Goal: Task Accomplishment & Management: Use online tool/utility

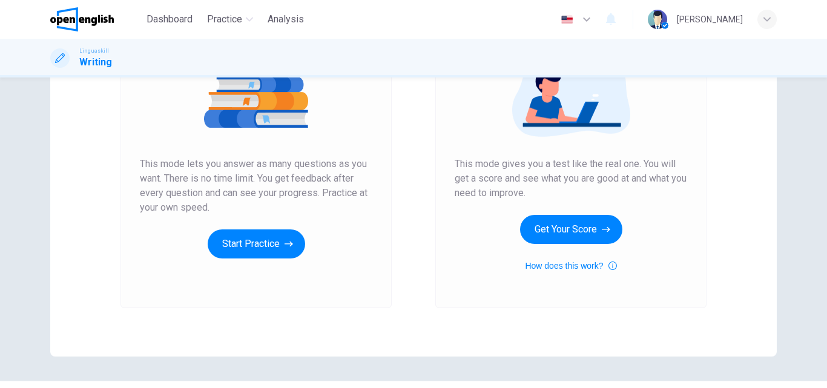
scroll to position [137, 0]
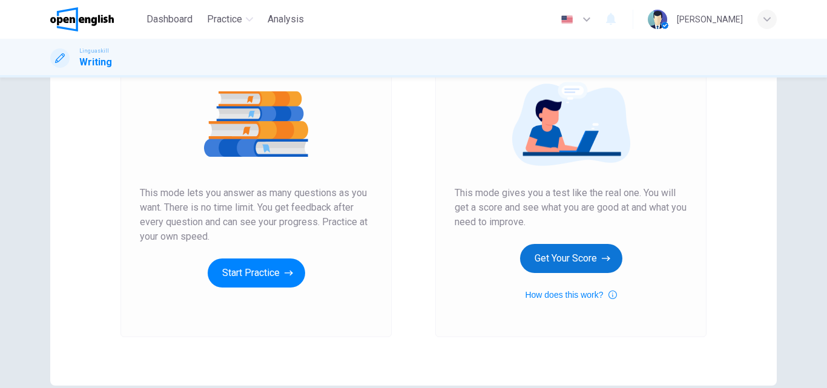
click at [562, 261] on button "Get Your Score" at bounding box center [571, 258] width 102 height 29
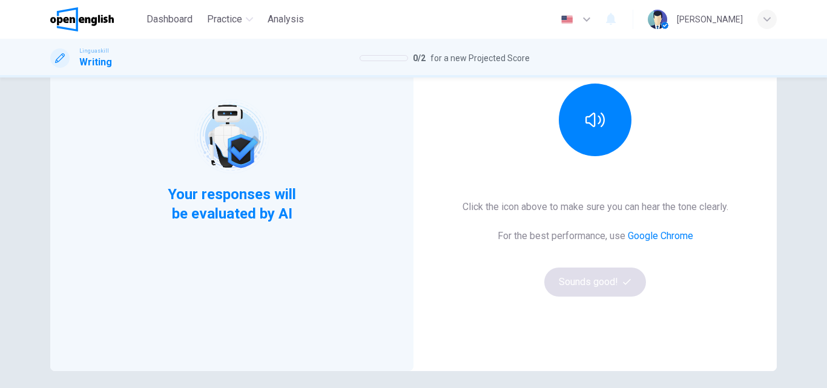
scroll to position [182, 0]
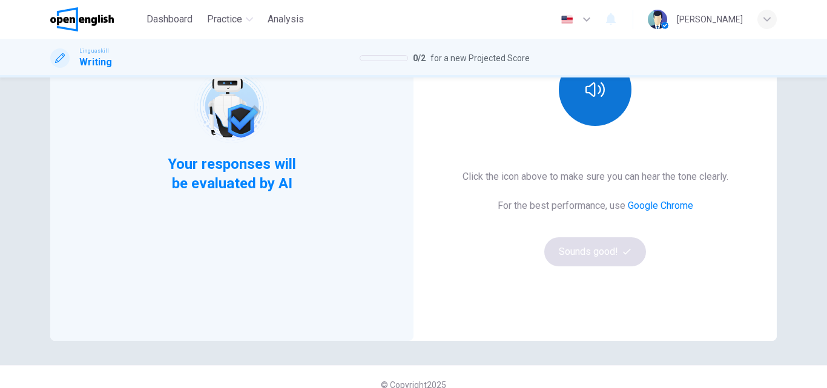
click at [586, 100] on button "button" at bounding box center [595, 89] width 73 height 73
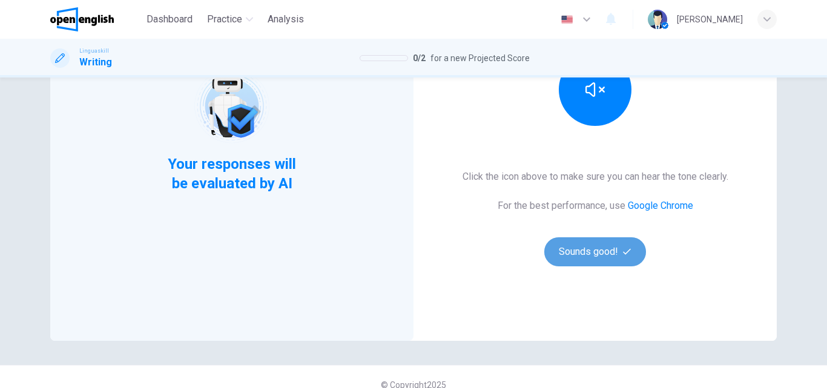
click at [583, 248] on button "Sounds good!" at bounding box center [595, 251] width 102 height 29
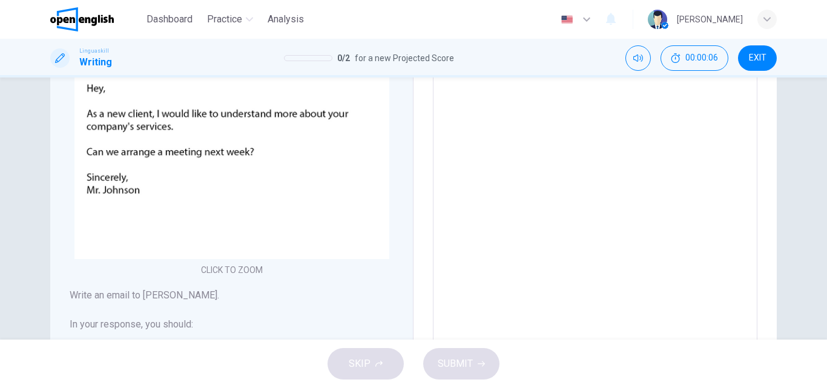
click at [806, 274] on div "Writing Part 1 You should spend about 15 minutes in this task You have received…" at bounding box center [413, 208] width 827 height 262
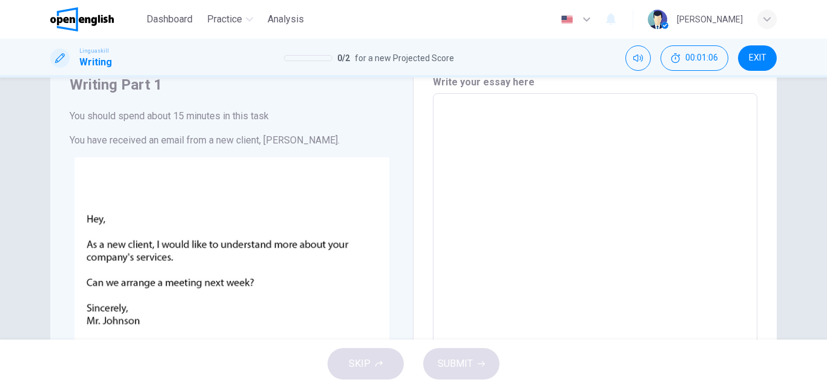
scroll to position [0, 0]
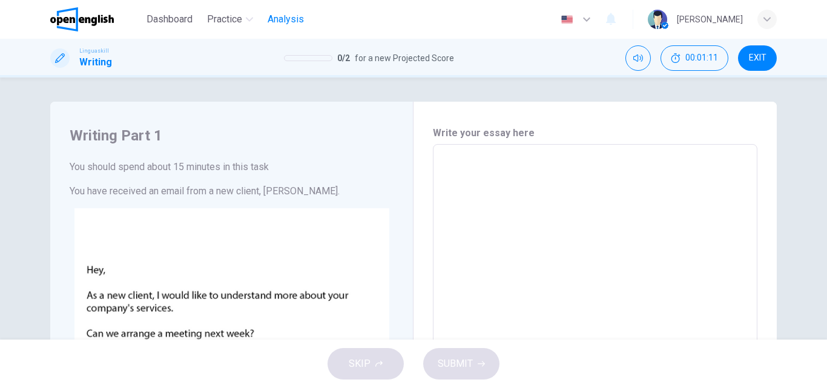
click at [291, 18] on span "Analysis" at bounding box center [286, 19] width 36 height 15
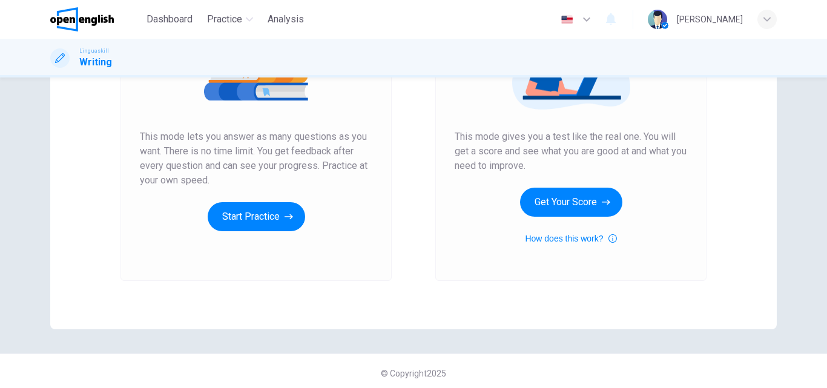
scroll to position [197, 0]
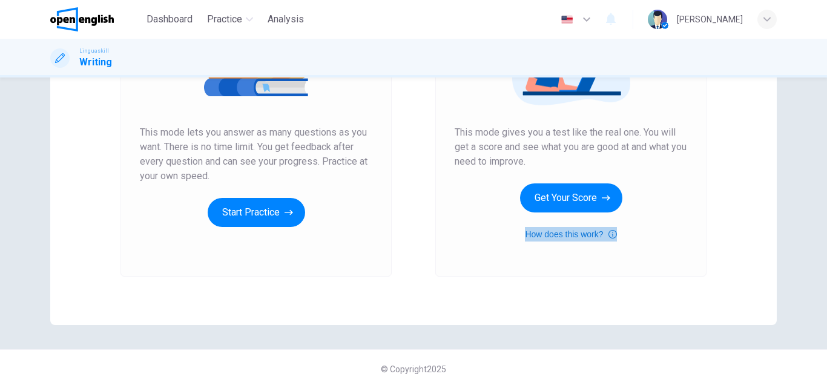
click at [575, 235] on button "How does this work?" at bounding box center [570, 234] width 91 height 15
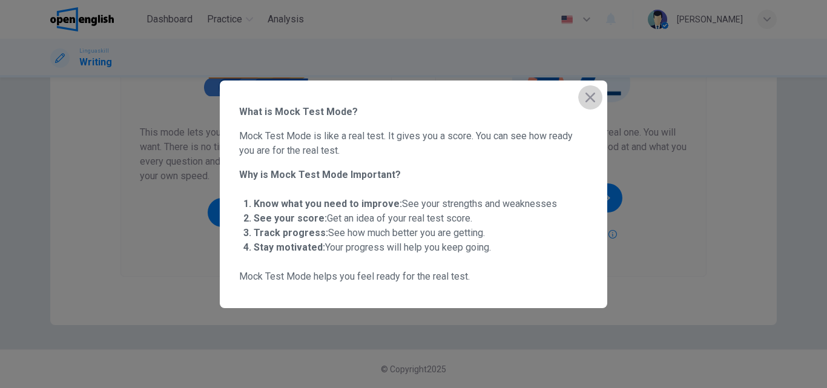
click at [591, 99] on icon "button" at bounding box center [590, 97] width 15 height 15
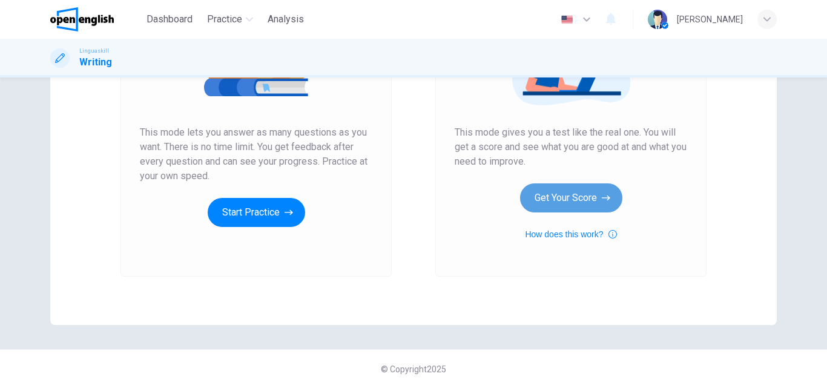
click at [562, 195] on button "Get Your Score" at bounding box center [571, 197] width 102 height 29
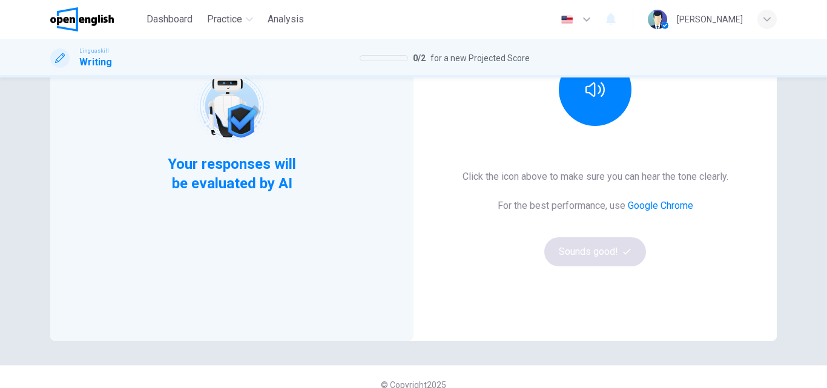
scroll to position [121, 0]
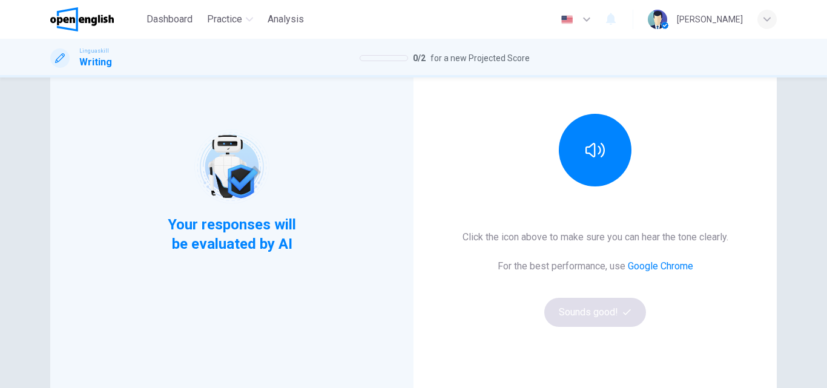
drag, startPoint x: 599, startPoint y: 304, endPoint x: 612, endPoint y: 297, distance: 14.9
click at [601, 304] on div "Click the icon above to make sure you can hear the tone clearly. For the best p…" at bounding box center [595, 278] width 266 height 97
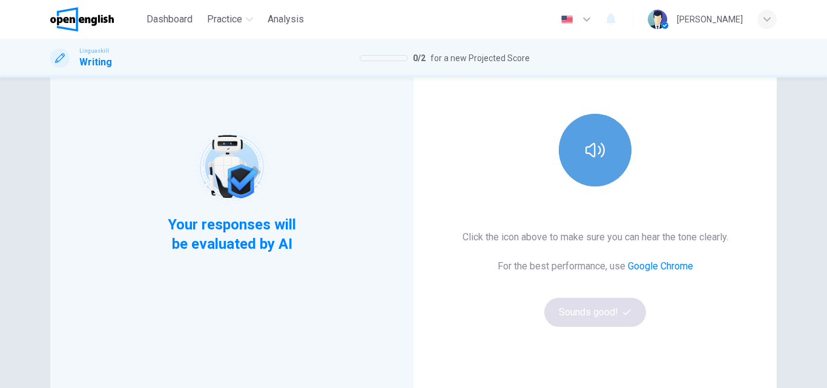
click at [596, 158] on icon "button" at bounding box center [594, 149] width 19 height 19
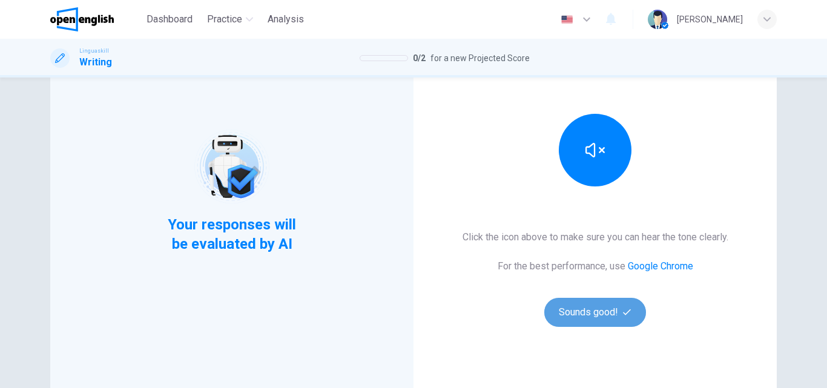
click at [597, 318] on button "Sounds good!" at bounding box center [595, 312] width 102 height 29
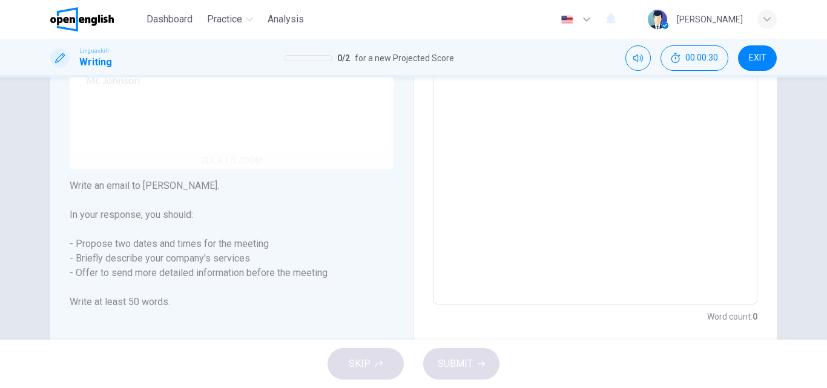
scroll to position [303, 0]
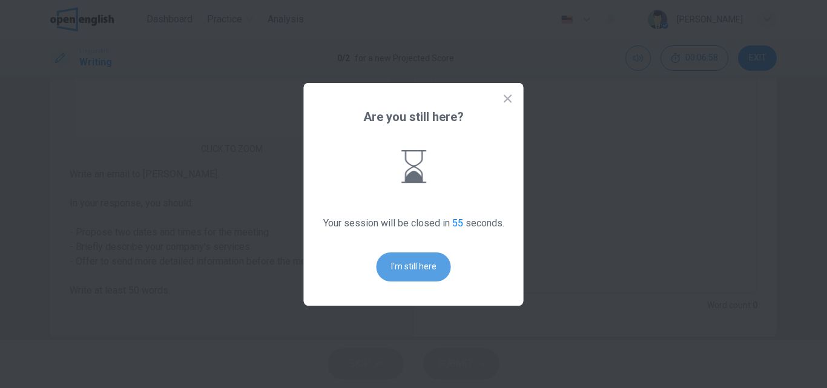
click at [414, 266] on button "I'm still here" at bounding box center [414, 266] width 74 height 29
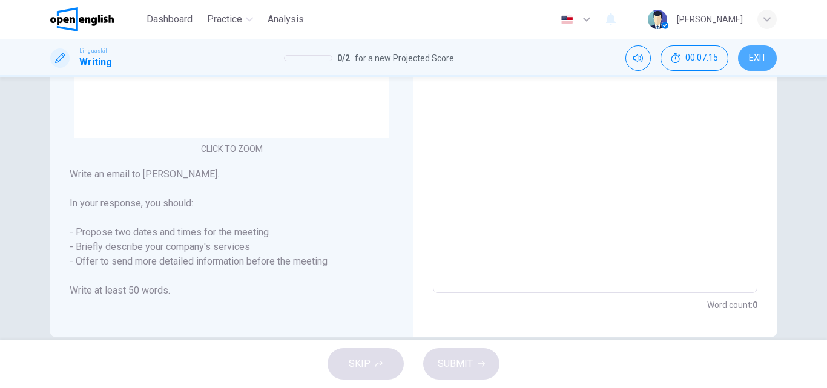
click at [754, 58] on span "EXIT" at bounding box center [758, 58] width 18 height 10
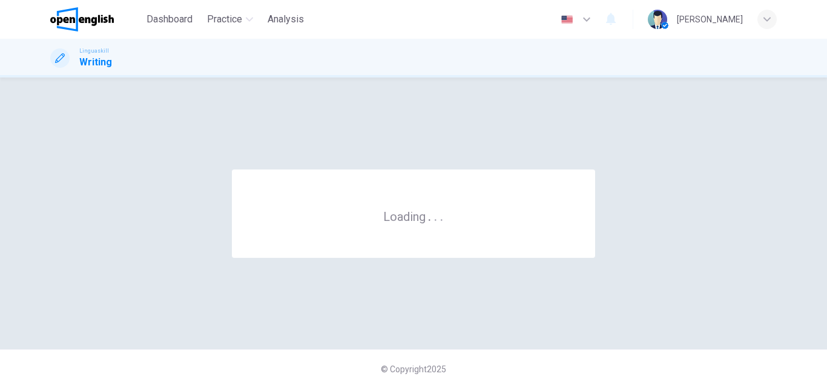
scroll to position [0, 0]
